Goal: Task Accomplishment & Management: Use online tool/utility

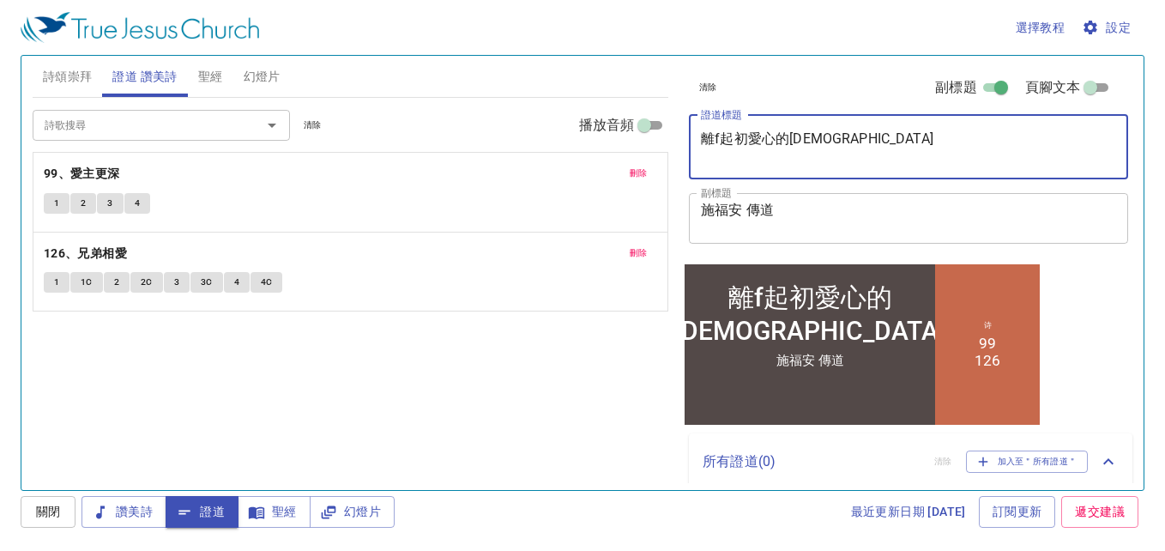
type textarea "離fu起初愛心的教會"
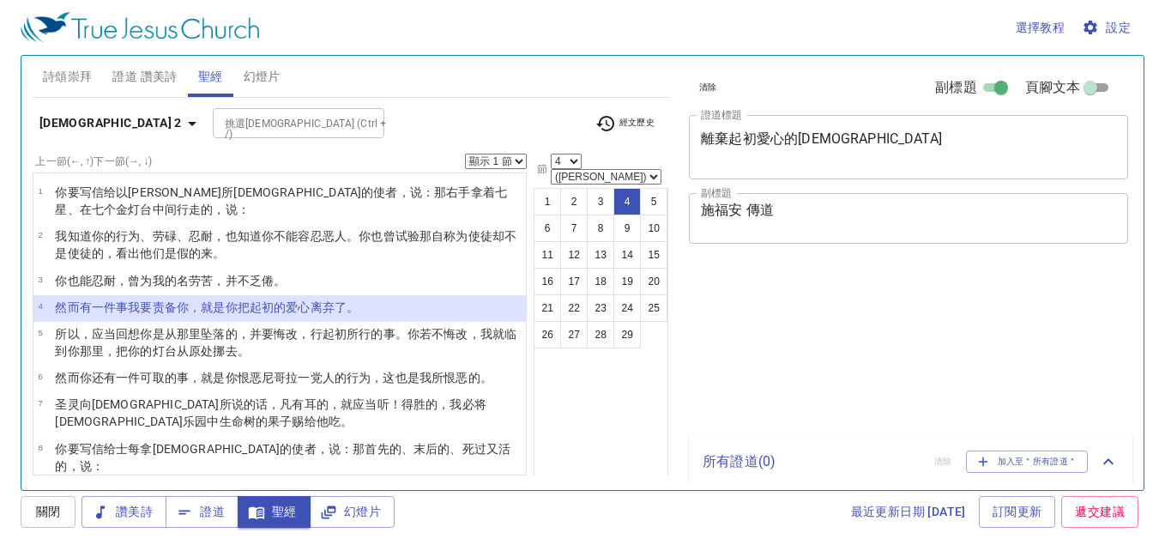
select select "4"
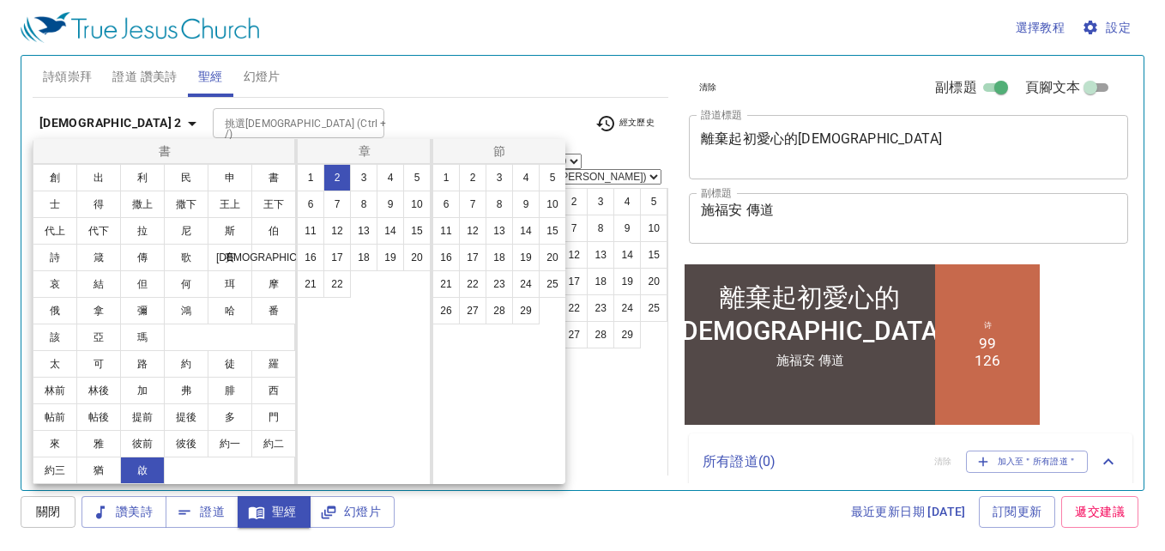
click at [472, 178] on button "2" at bounding box center [472, 177] width 27 height 27
click at [471, 177] on button "2" at bounding box center [472, 177] width 27 height 27
click at [469, 111] on div "書 創 出 利 民 申 書 士 得 撒上 撒下 王上 王下 代上 代下 拉 尼 斯 伯 詩 箴 傳 歌 賽 耶 哀 結 但 何 珥 摩 俄 拿 彌 鴻 哈 番…" at bounding box center [582, 275] width 1165 height 551
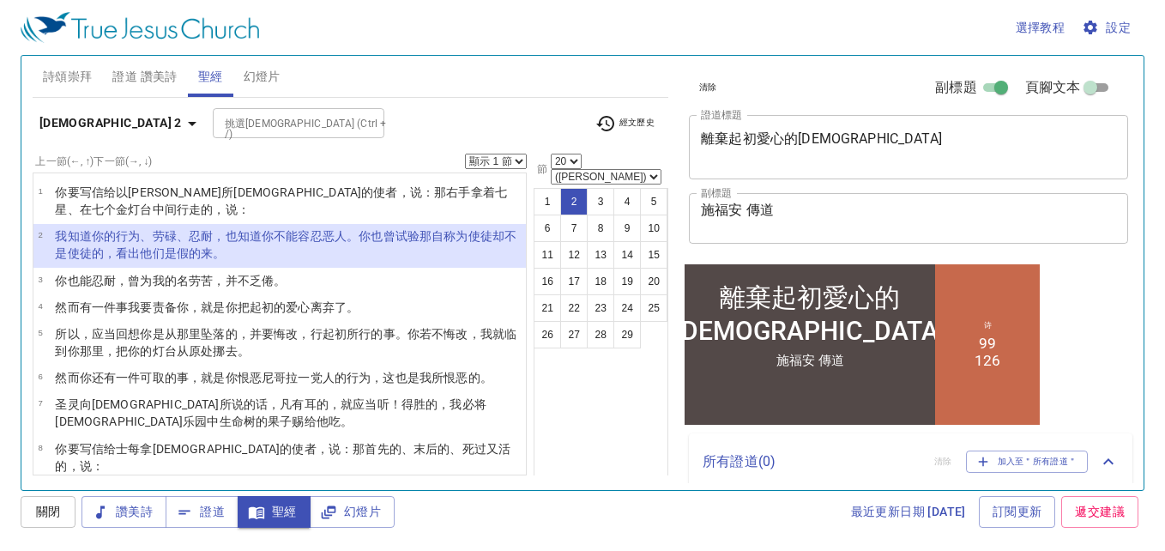
select select "2"
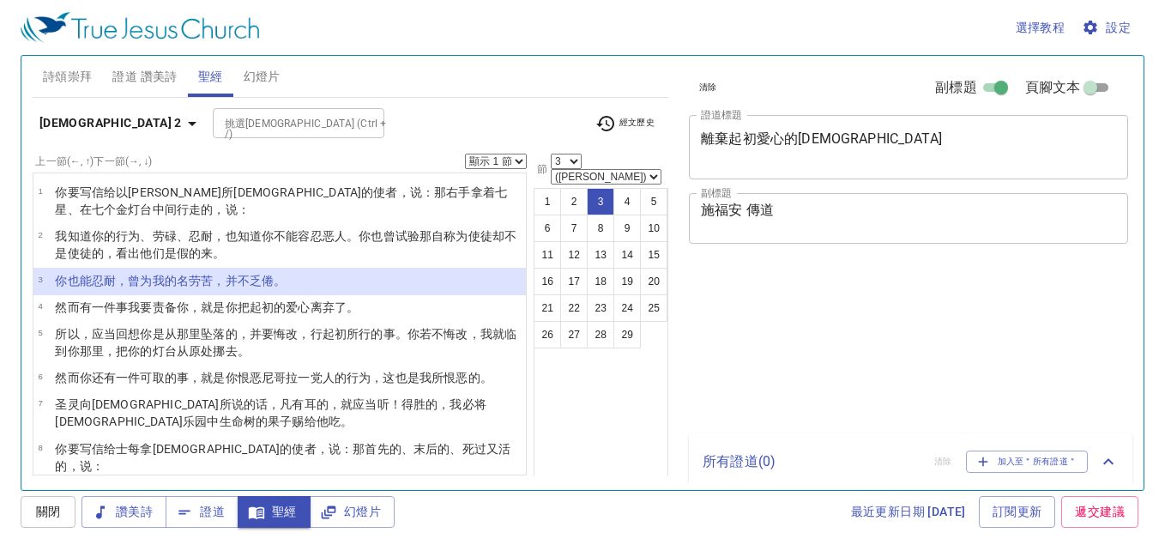
select select "3"
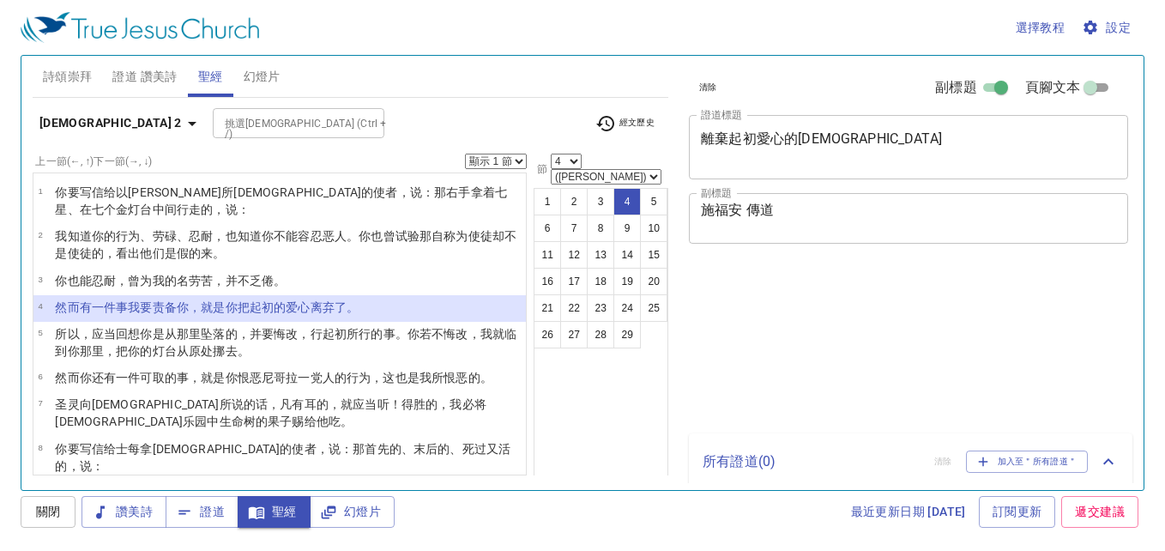
select select "4"
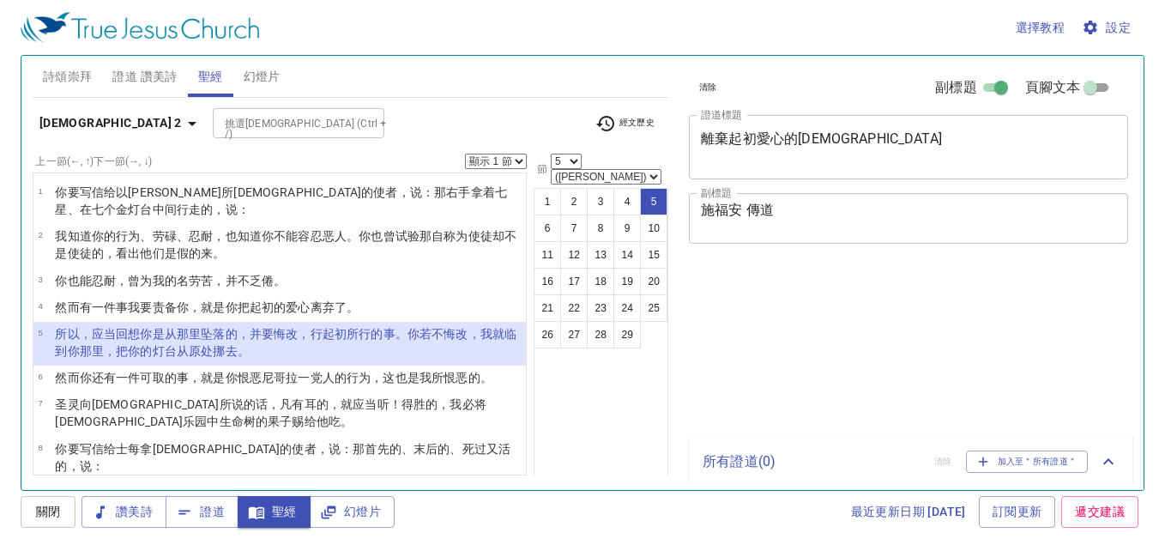
select select "5"
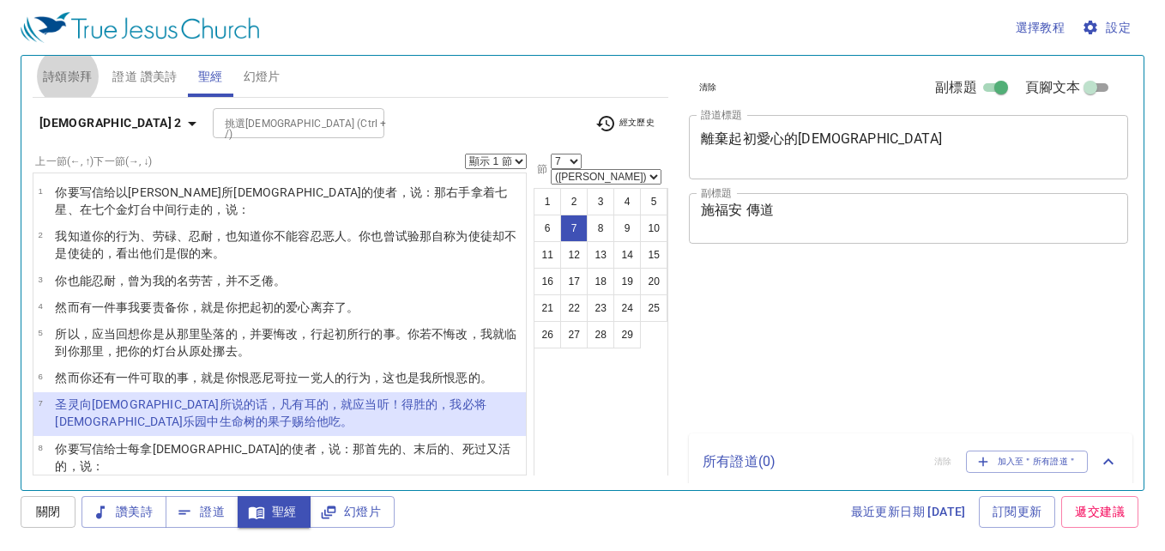
select select "7"
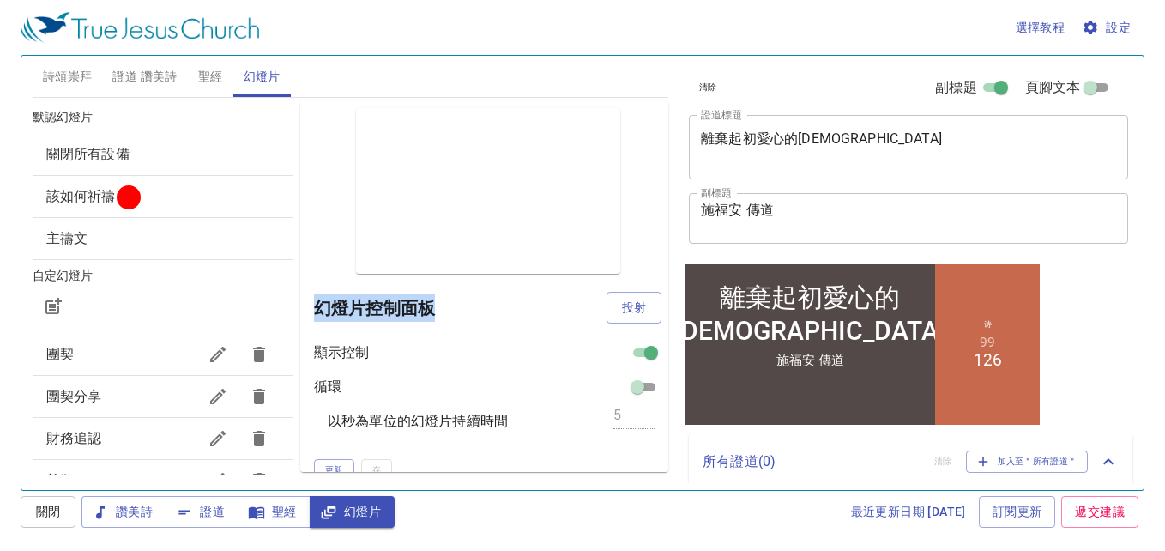
click at [166, 205] on span "該如何祈禱" at bounding box center [162, 196] width 233 height 21
click at [75, 201] on span "該如何祈禱" at bounding box center [80, 196] width 69 height 16
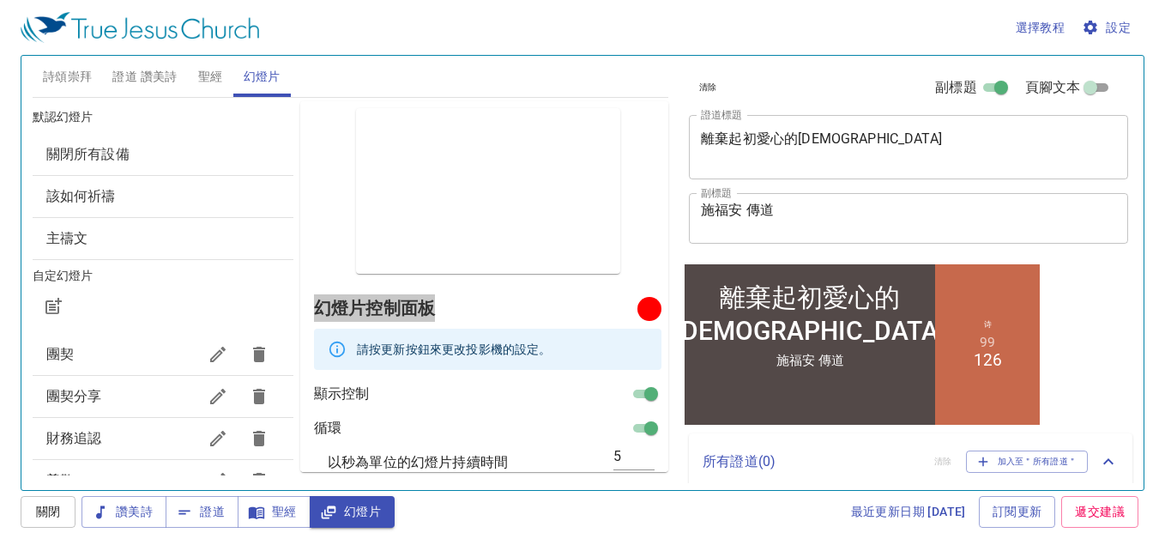
scroll to position [338, 0]
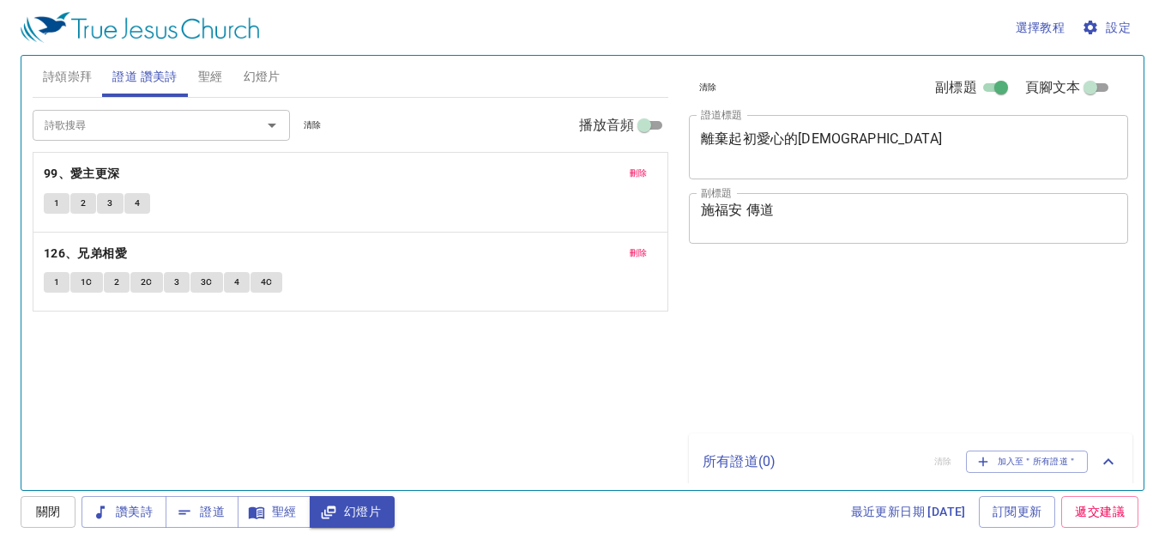
select select "7"
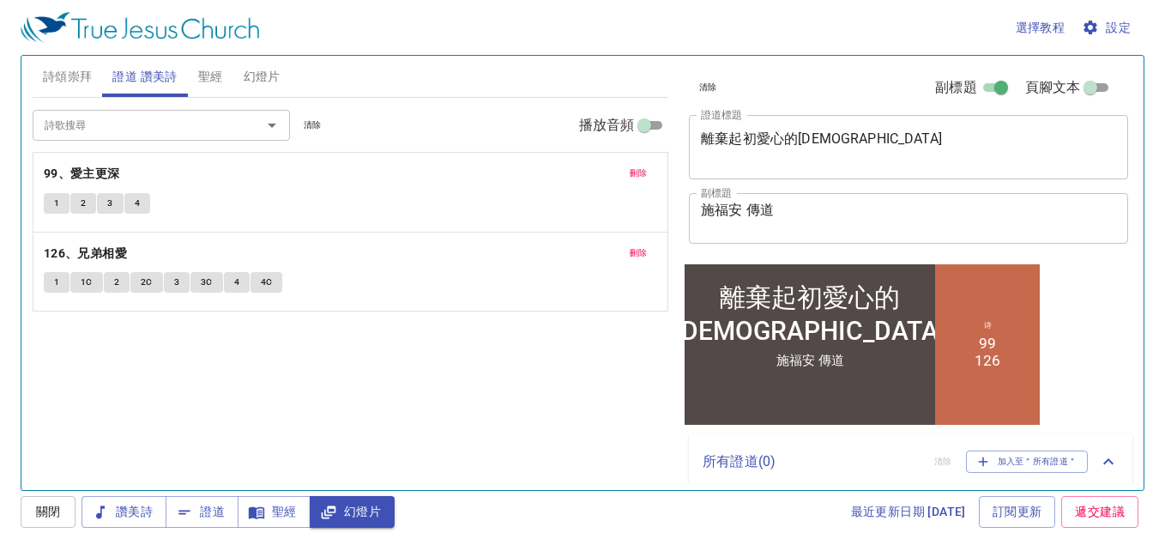
click at [205, 75] on span "聖經" at bounding box center [210, 76] width 25 height 21
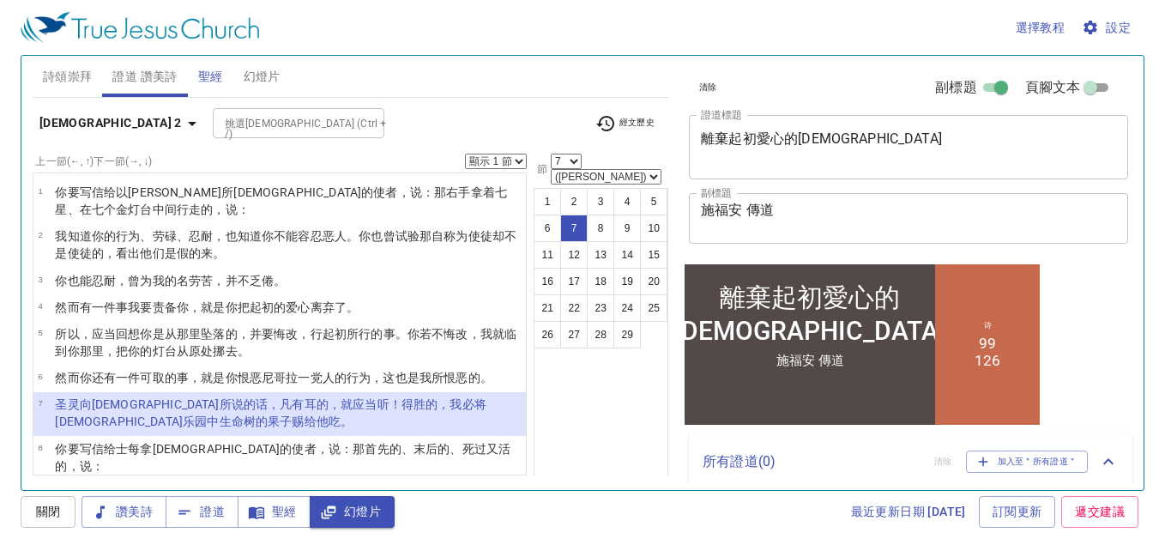
scroll to position [62, 0]
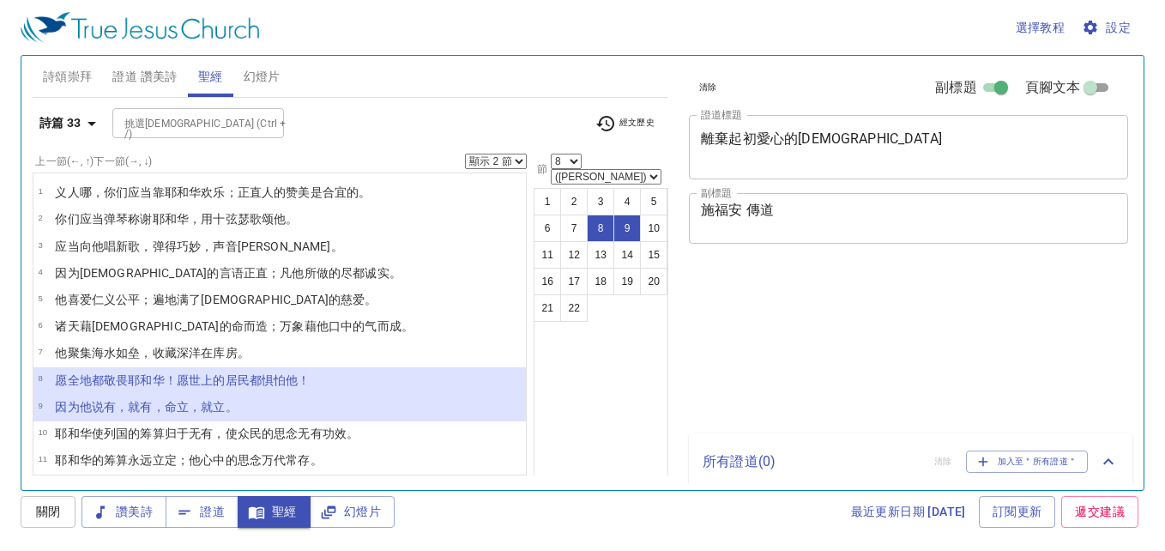
select select "2"
select select "8"
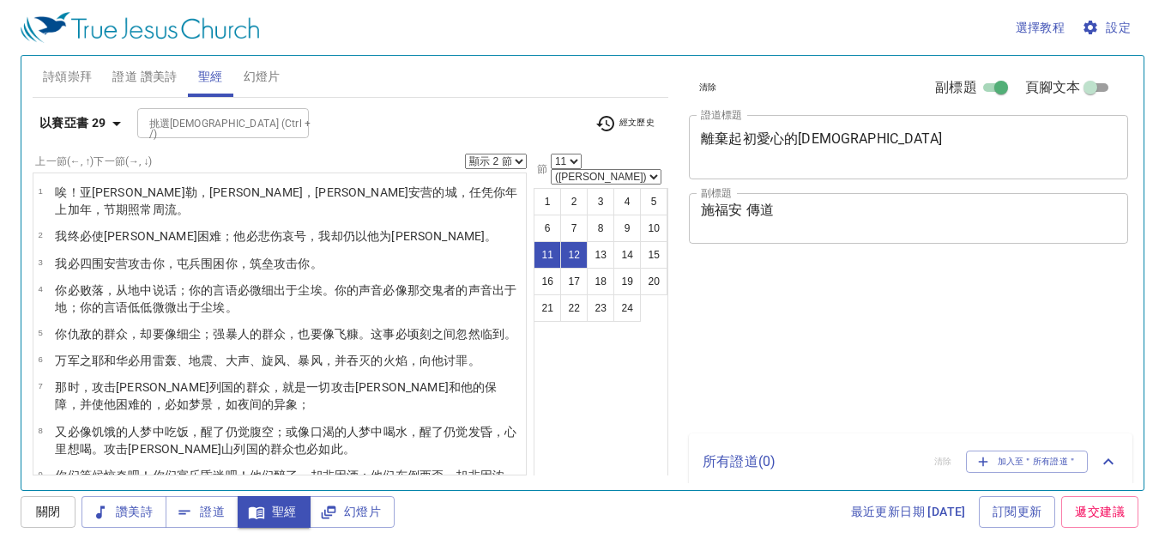
select select "2"
select select "11"
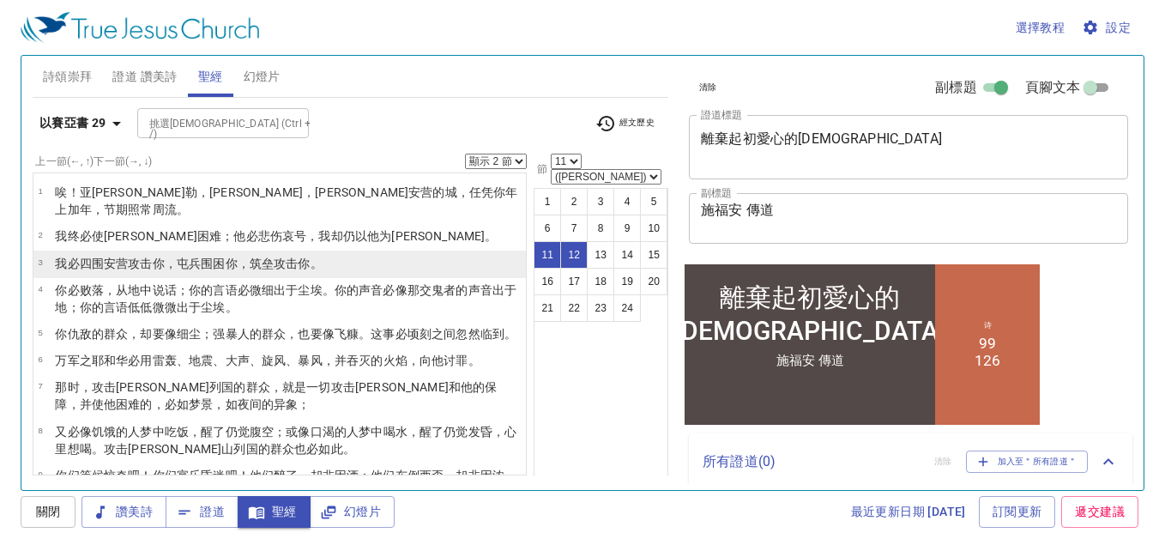
scroll to position [62, 0]
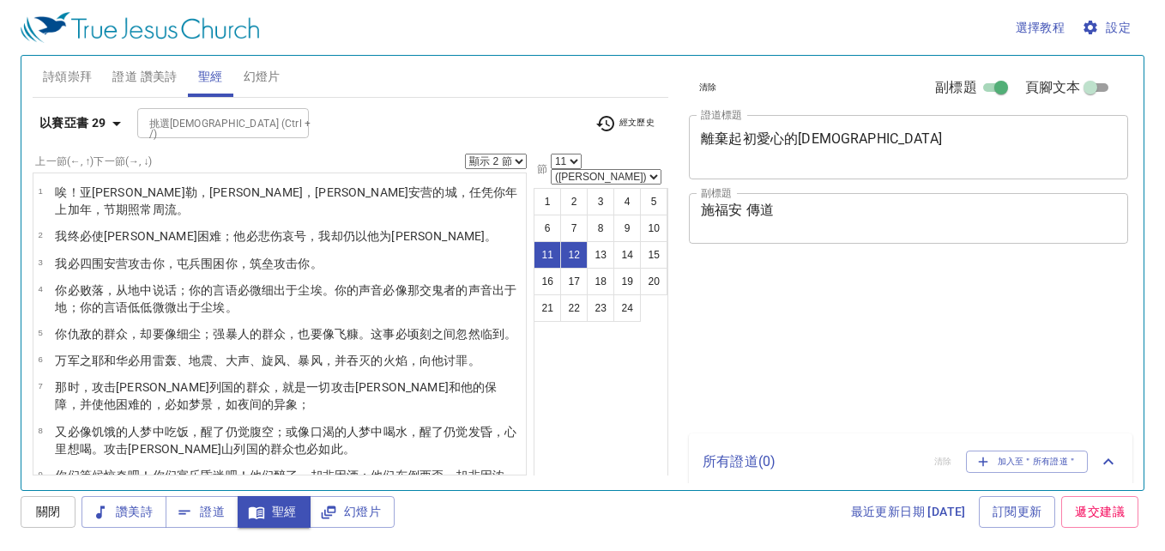
select select "2"
select select "11"
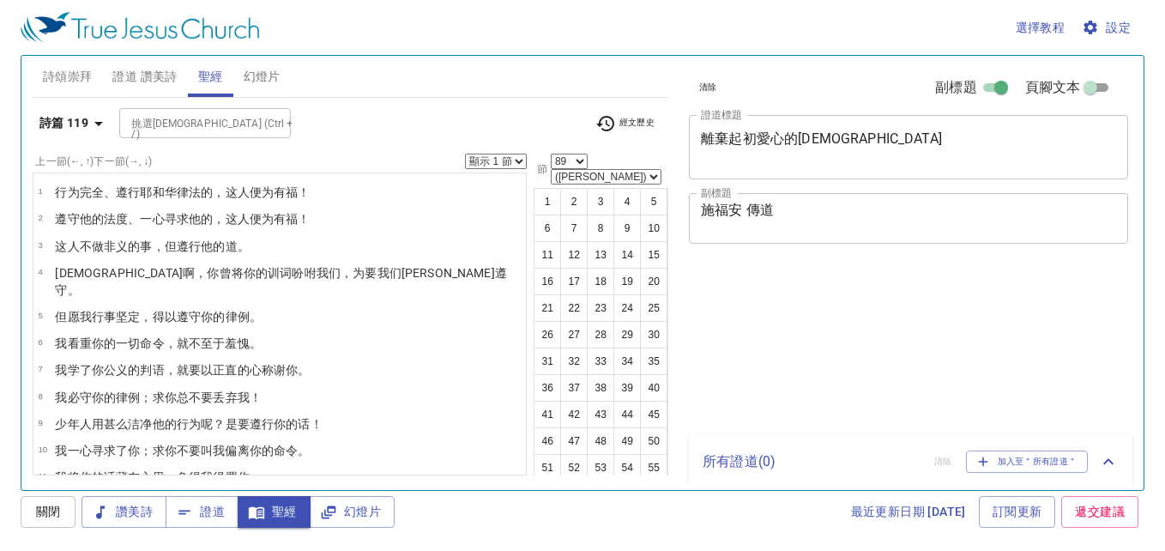
select select "89"
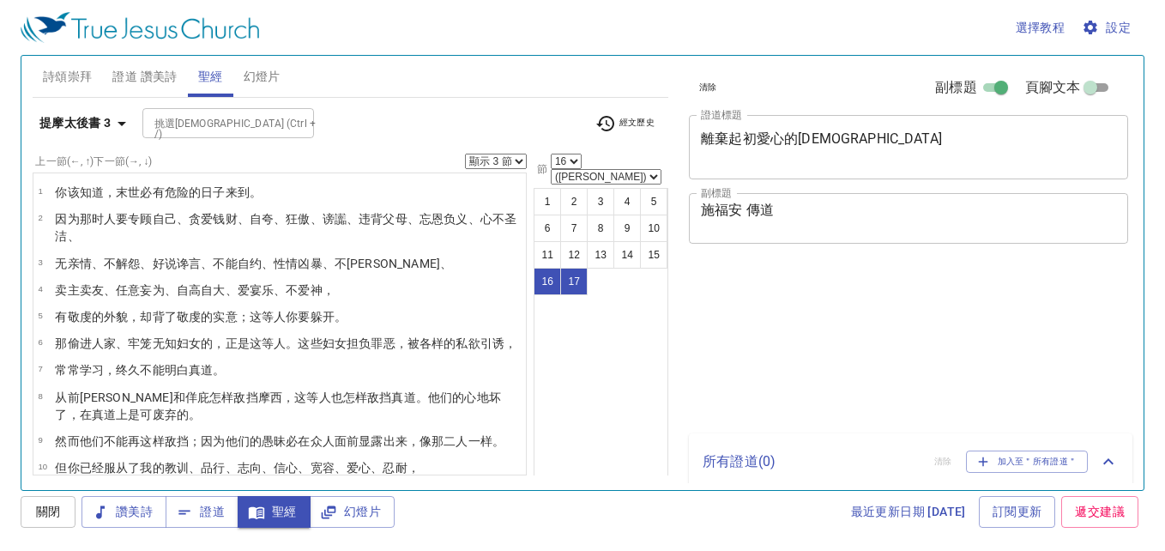
select select "3"
select select "16"
select select "3"
select select "16"
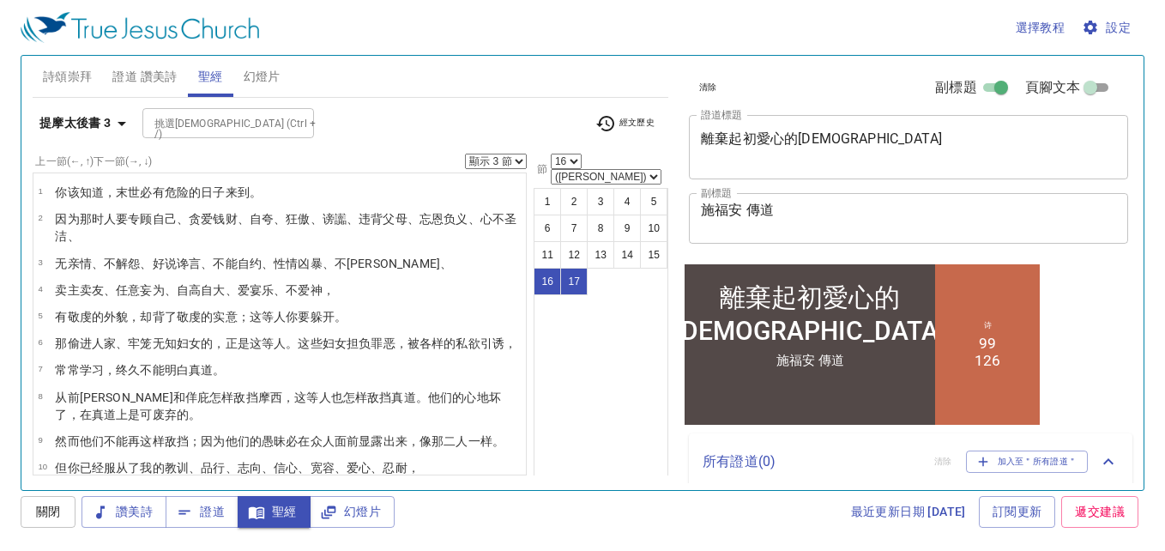
scroll to position [62, 0]
